Goal: Navigation & Orientation: Find specific page/section

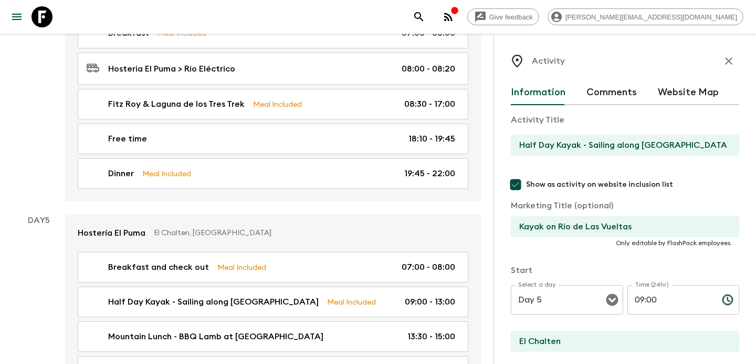
scroll to position [24, 0]
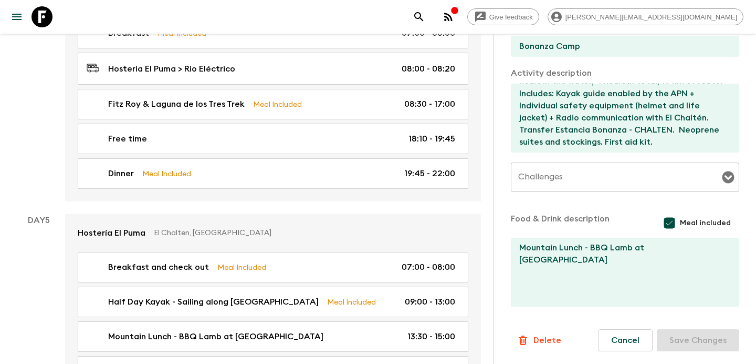
click at [453, 17] on icon "button" at bounding box center [448, 17] width 8 height 8
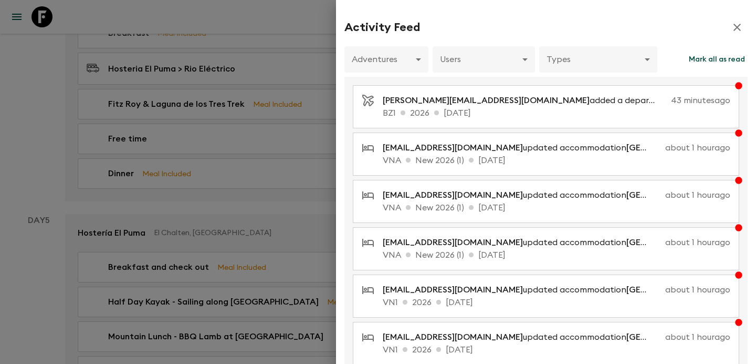
click at [194, 171] on div at bounding box center [378, 182] width 756 height 364
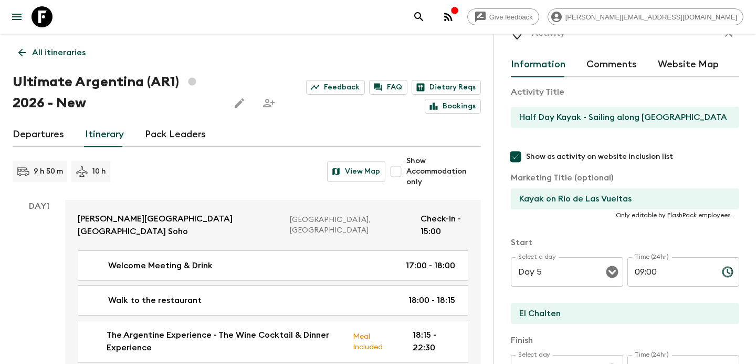
scroll to position [0, 0]
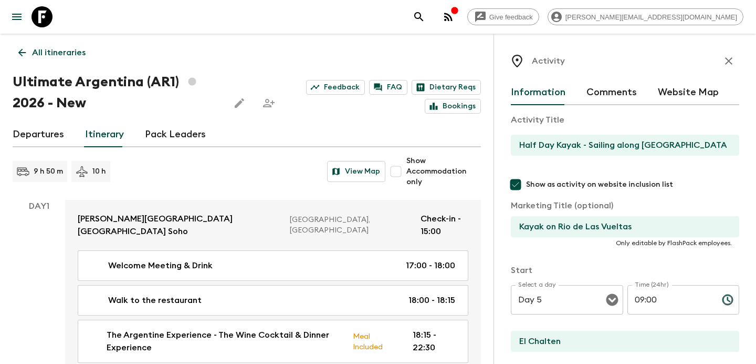
click at [731, 53] on button "button" at bounding box center [729, 60] width 21 height 21
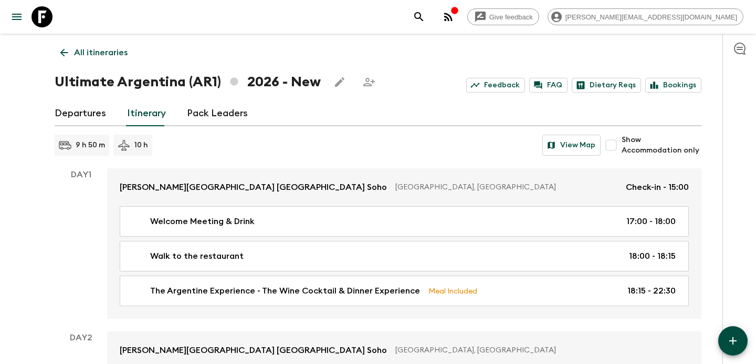
click at [96, 53] on p "All itineraries" at bounding box center [101, 52] width 54 height 13
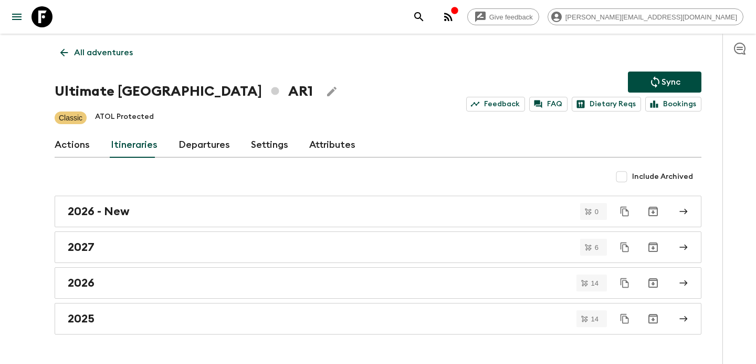
click at [453, 18] on icon "button" at bounding box center [448, 17] width 8 height 8
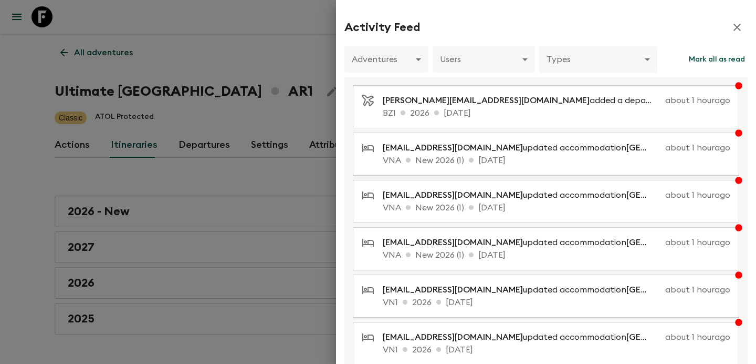
click at [297, 89] on div at bounding box center [378, 182] width 756 height 364
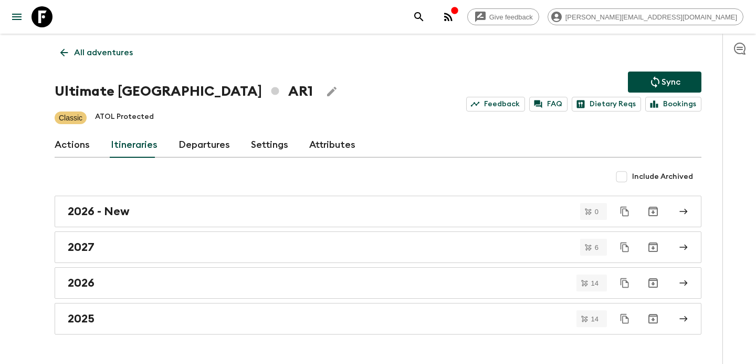
click at [455, 12] on icon "button" at bounding box center [448, 17] width 13 height 13
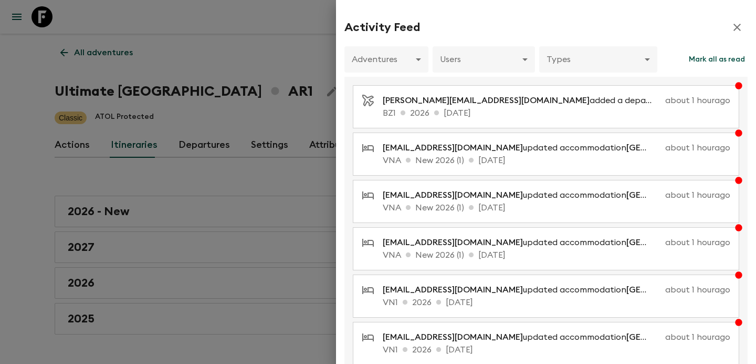
click at [251, 45] on div at bounding box center [378, 182] width 756 height 364
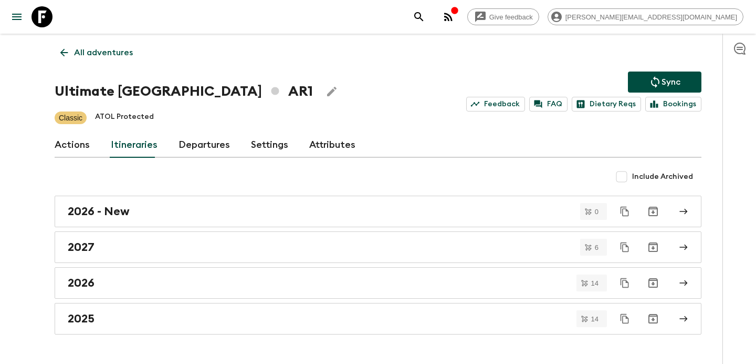
click at [459, 14] on icon "button" at bounding box center [455, 10] width 8 height 8
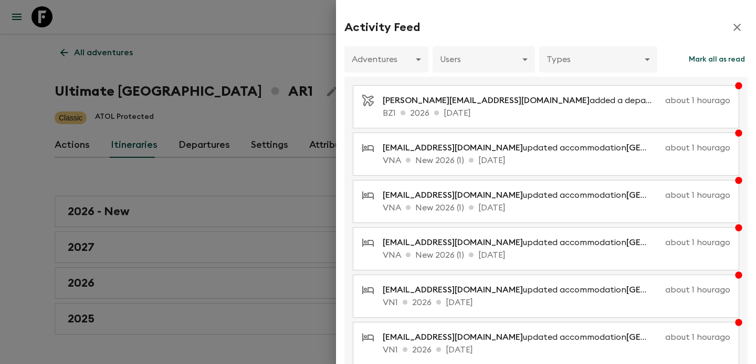
click at [238, 43] on div at bounding box center [378, 182] width 756 height 364
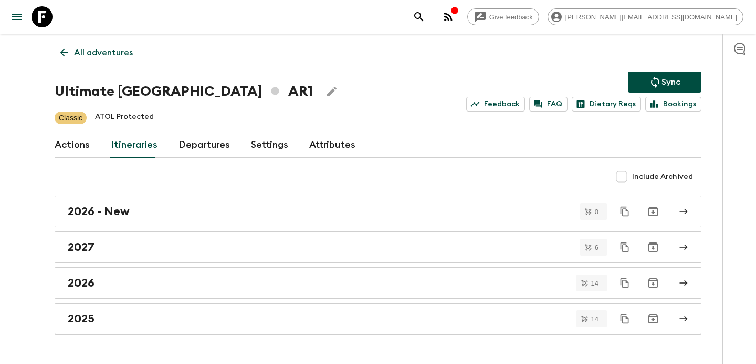
click at [459, 25] on button "button" at bounding box center [448, 16] width 21 height 21
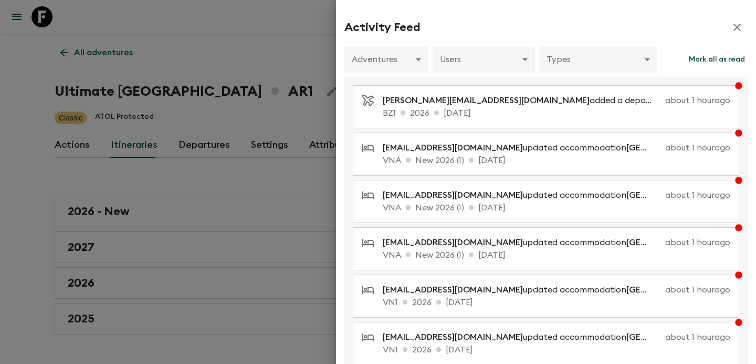
click at [306, 59] on div at bounding box center [378, 182] width 756 height 364
